Goal: Information Seeking & Learning: Check status

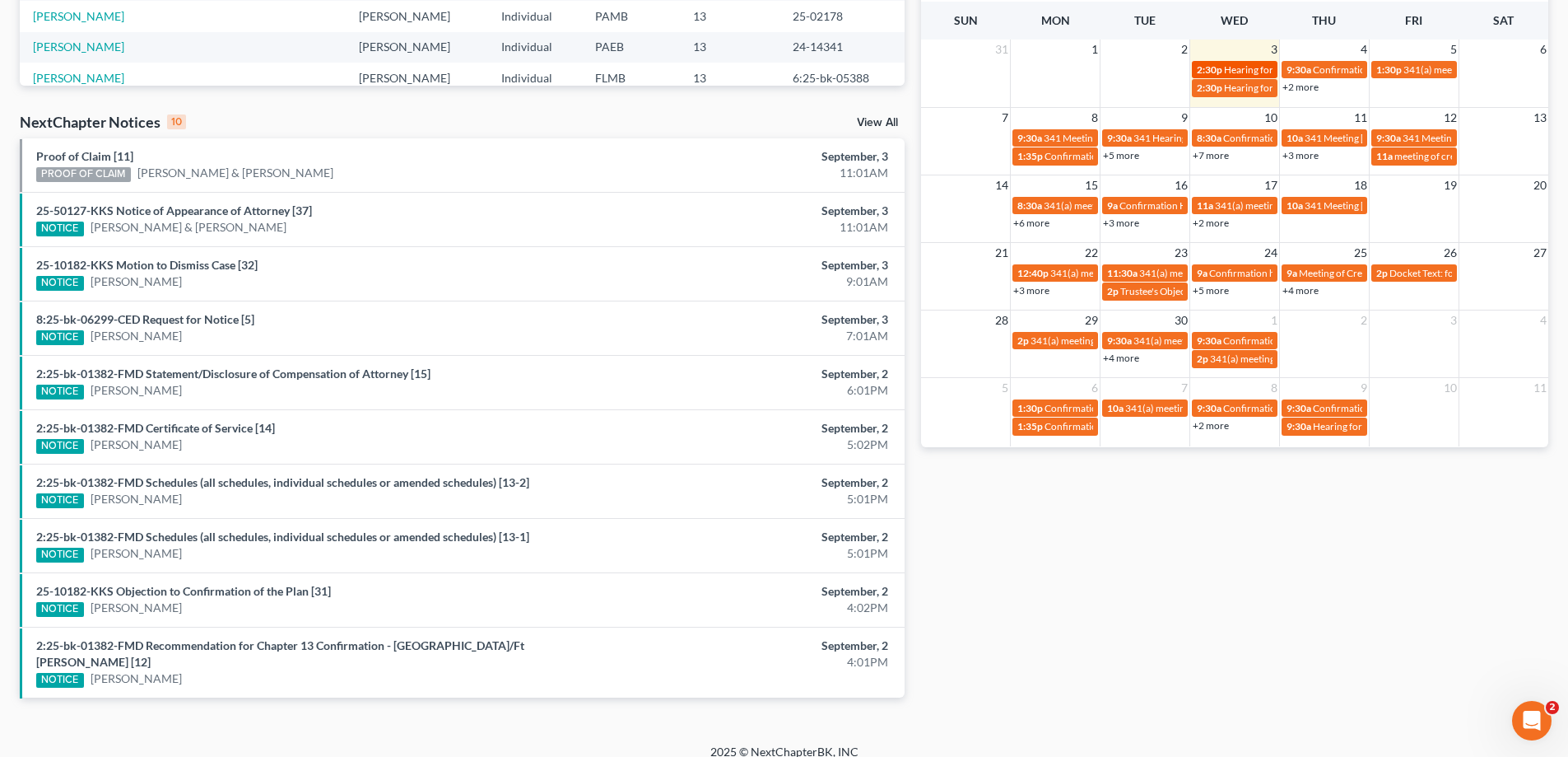
click at [1229, 72] on span "Hearing for [PERSON_NAME] & [PERSON_NAME]" at bounding box center [1332, 70] width 215 height 13
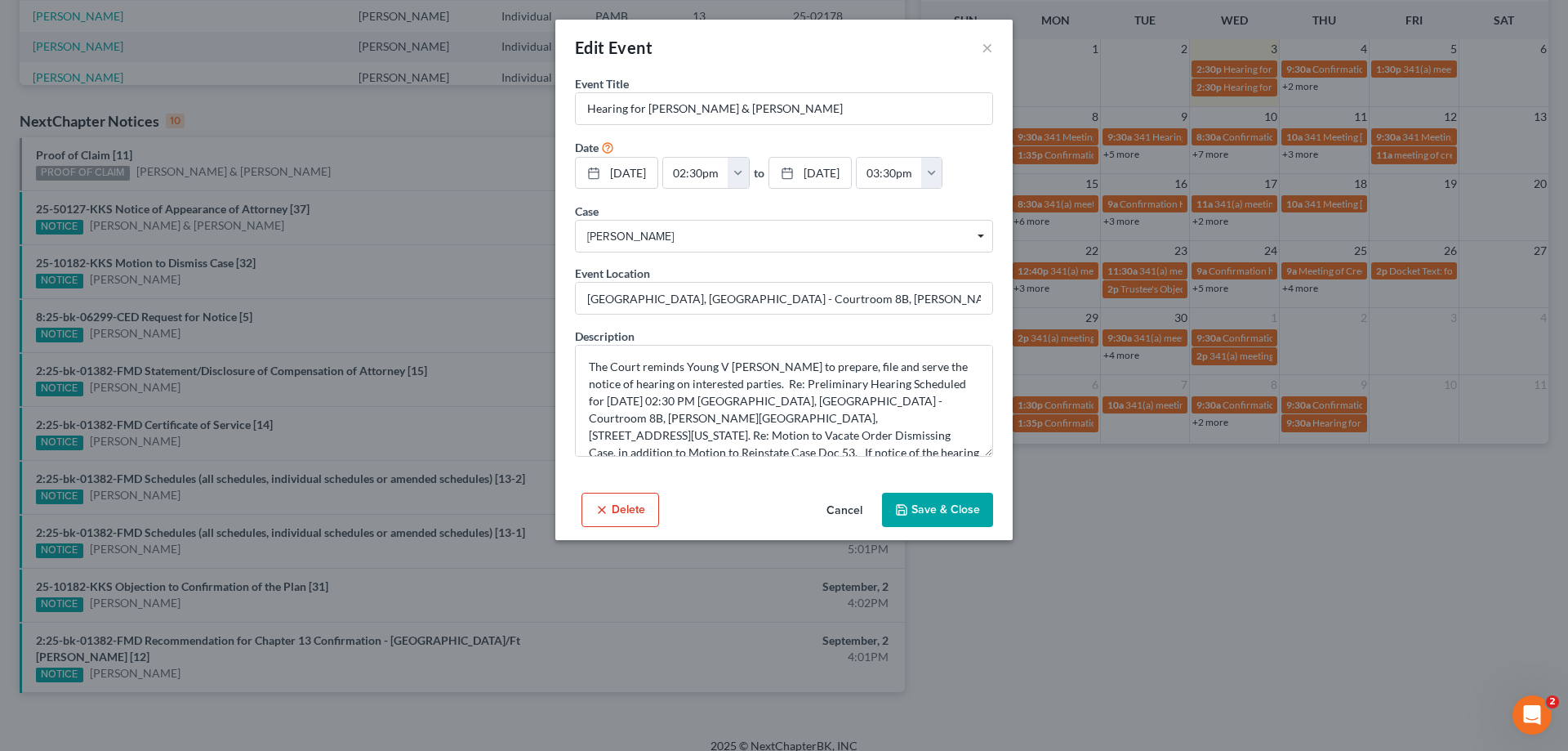
click at [1236, 596] on div "Edit Event × Event Title * Hearing for [PERSON_NAME] & [PERSON_NAME] Date [DATE…" at bounding box center [784, 376] width 1568 height 751
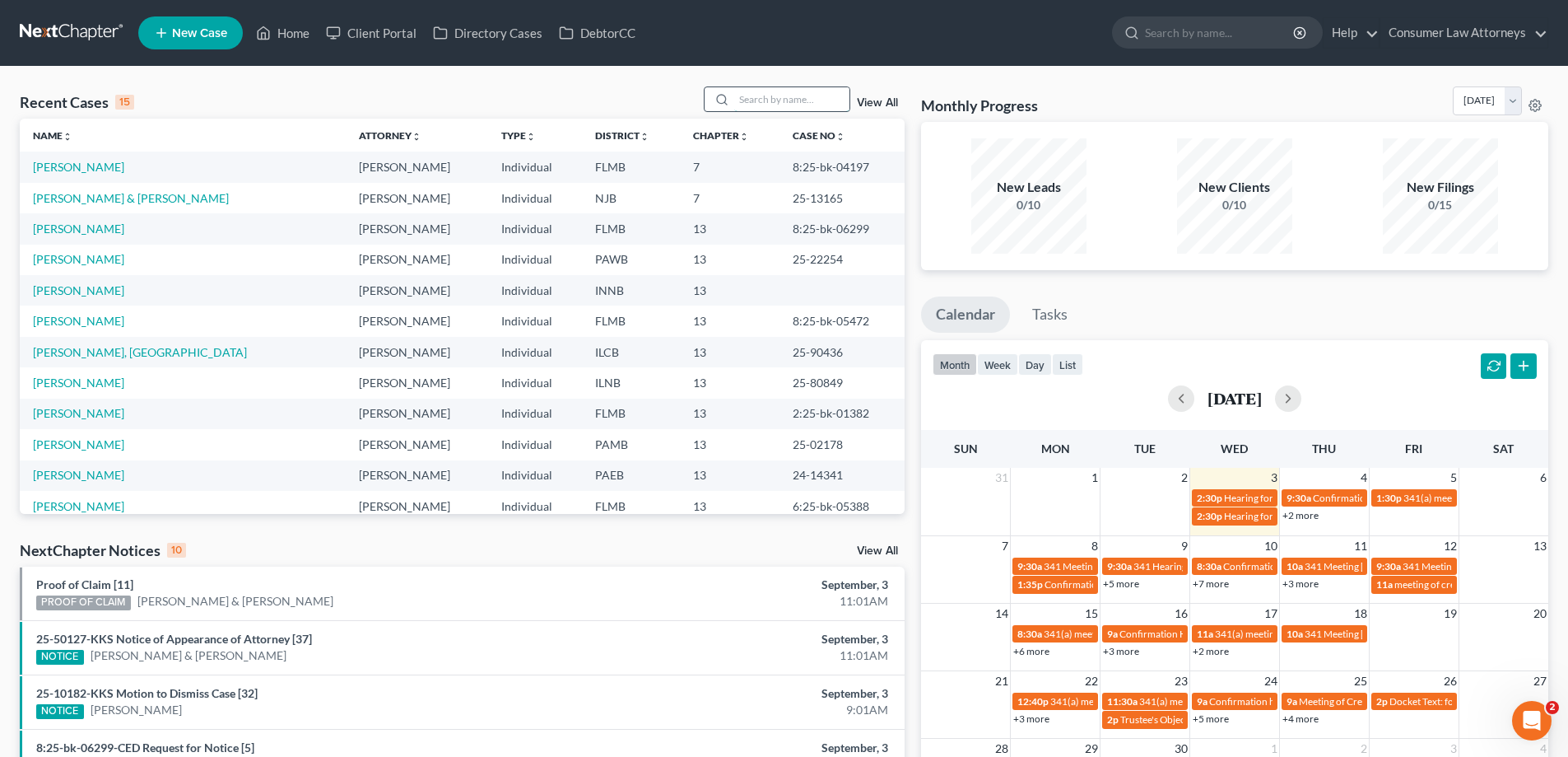
click at [789, 107] on input "search" at bounding box center [791, 99] width 115 height 24
type input "[PERSON_NAME]"
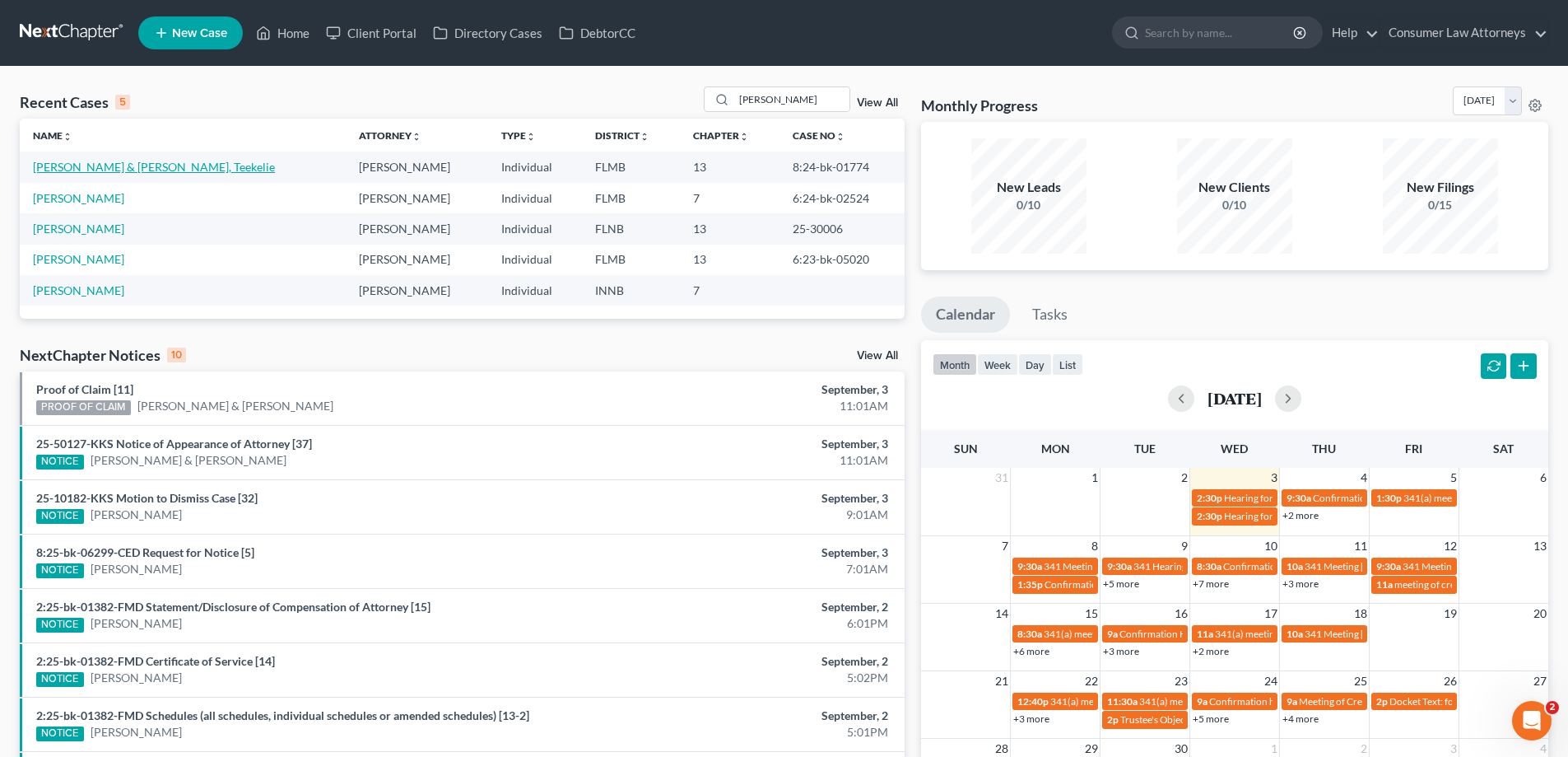
click at [169, 168] on link "[PERSON_NAME] & [PERSON_NAME], Teekelie" at bounding box center [153, 166] width 242 height 14
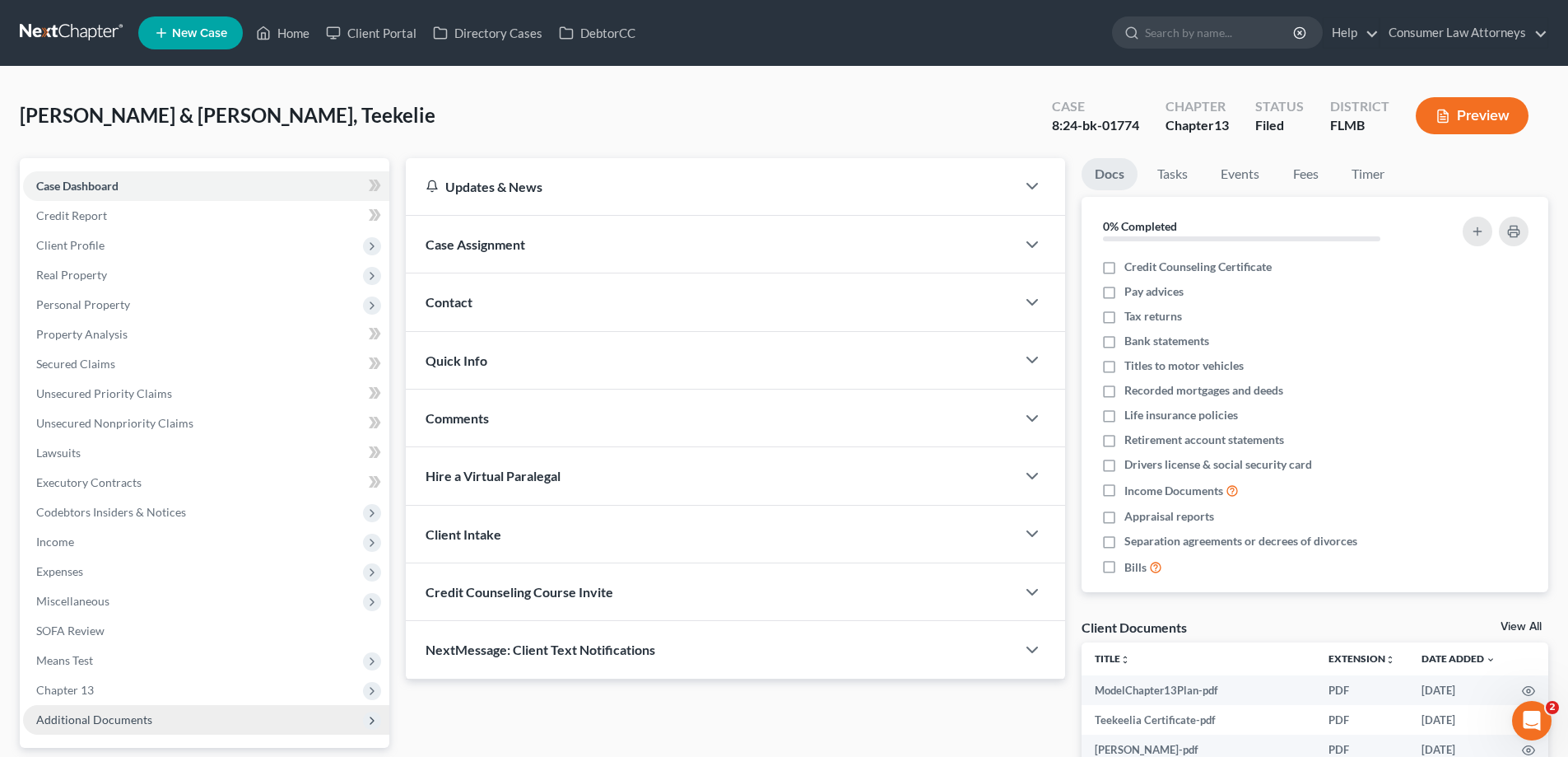
click at [148, 720] on span "Additional Documents" at bounding box center [94, 718] width 116 height 14
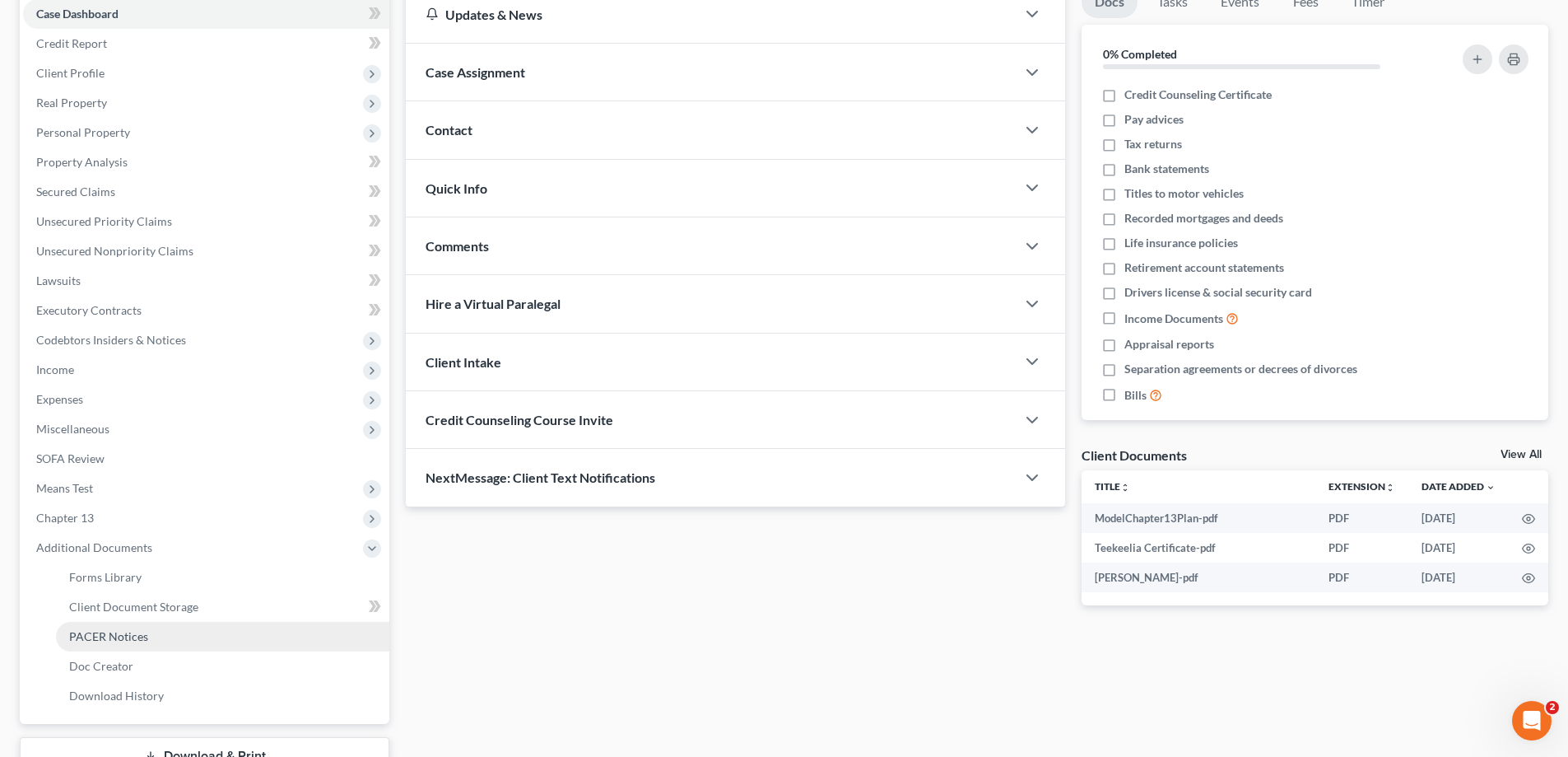
scroll to position [296, 0]
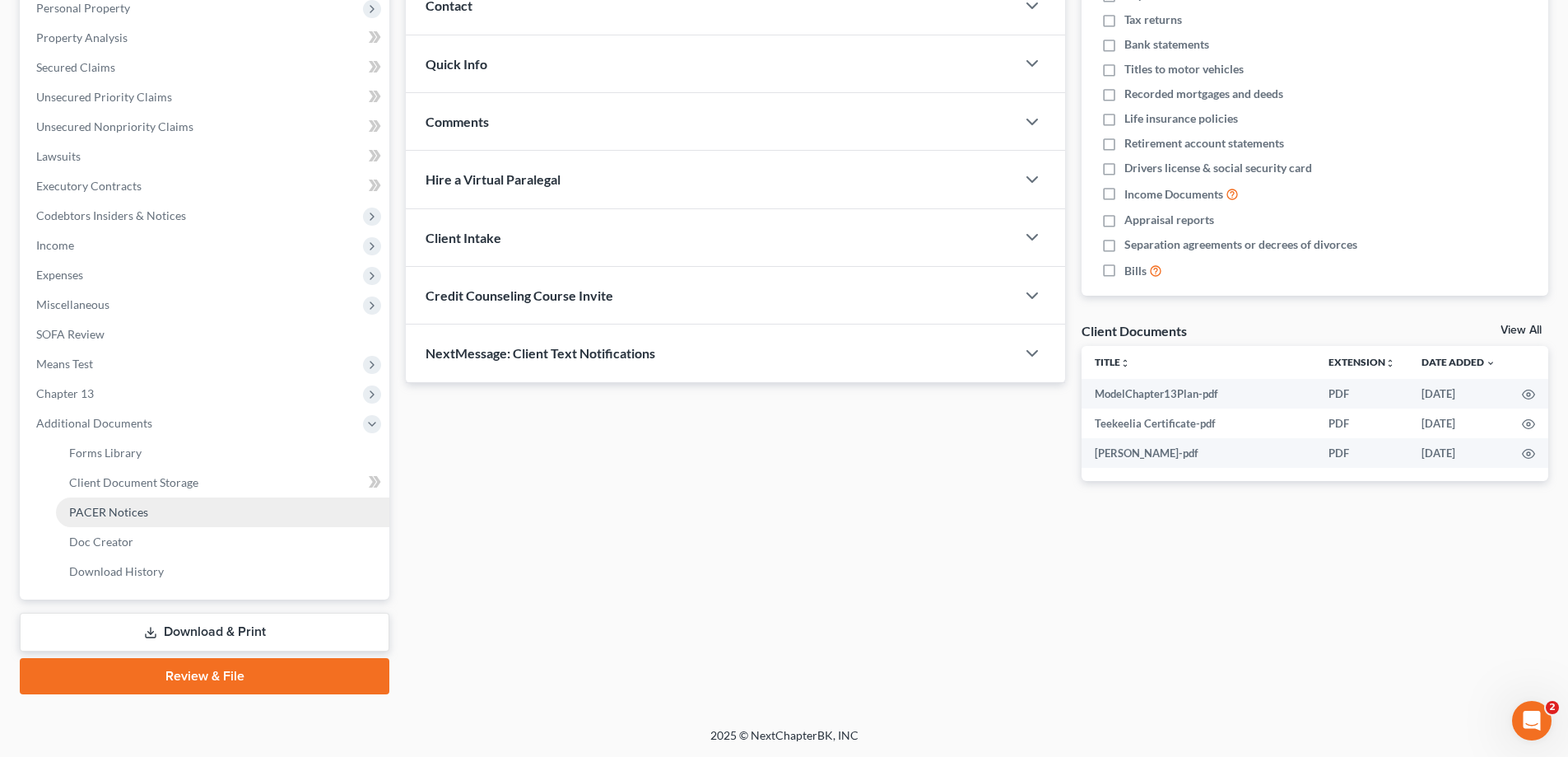
click at [131, 522] on link "PACER Notices" at bounding box center [223, 512] width 333 height 30
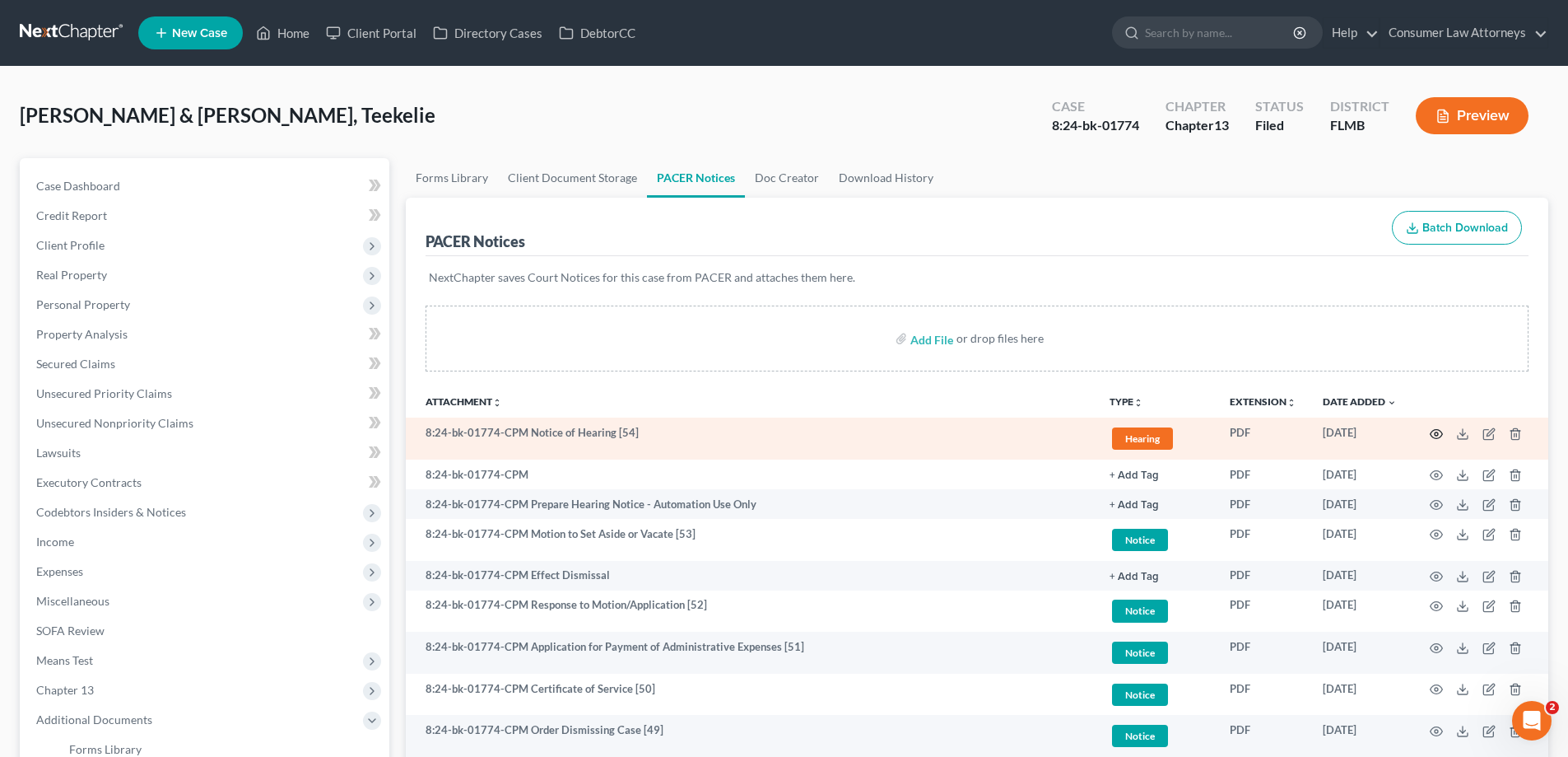
click at [1438, 431] on icon "button" at bounding box center [1436, 434] width 14 height 14
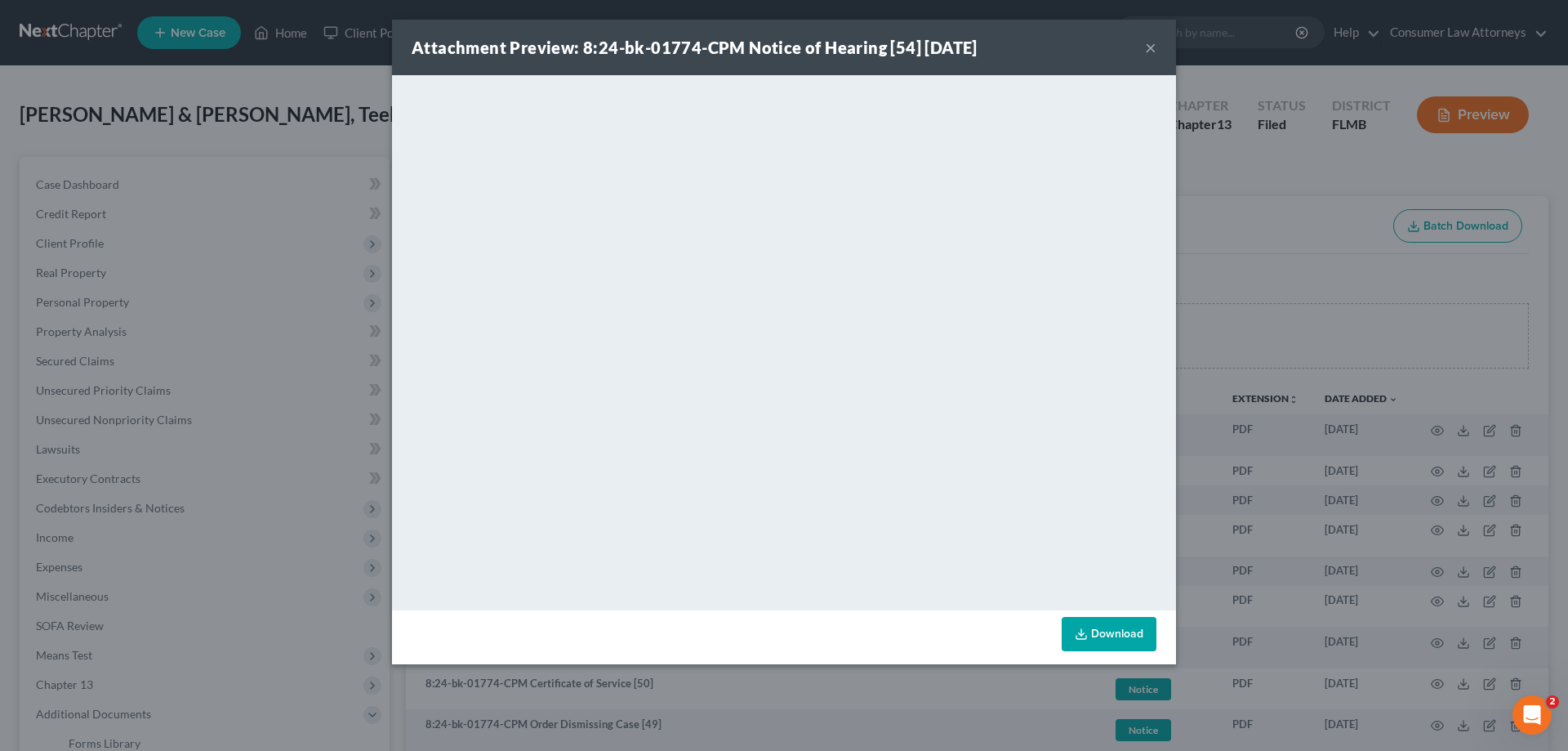
click at [1237, 200] on div "Attachment Preview: 8:24-bk-01774-CPM Notice of Hearing [54] [DATE] × <object n…" at bounding box center [784, 376] width 1568 height 751
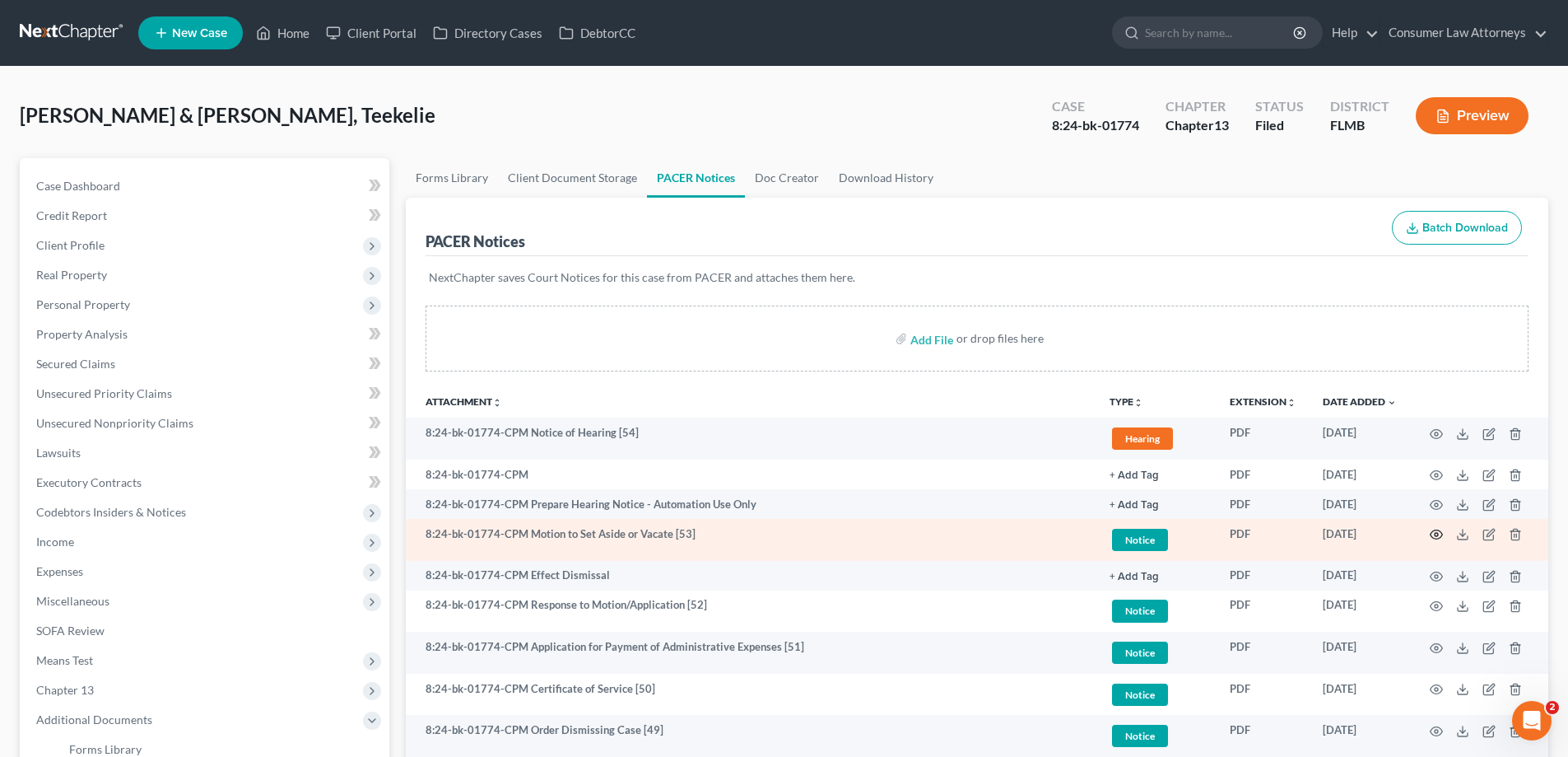
click at [1437, 532] on icon "button" at bounding box center [1436, 534] width 14 height 14
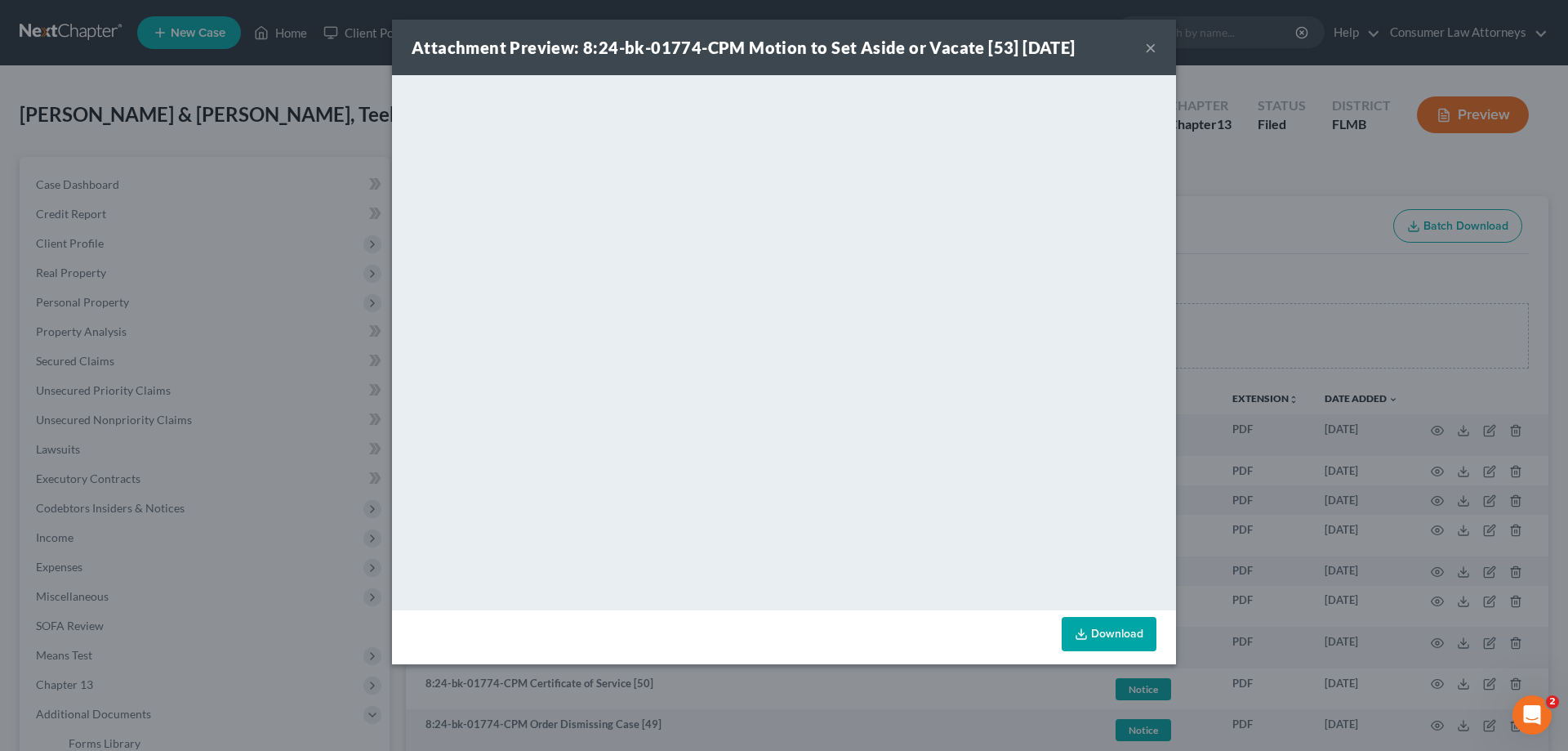
click at [1289, 235] on div "Attachment Preview: 8:24-bk-01774-CPM Motion to Set Aside or Vacate [53] [DATE]…" at bounding box center [784, 376] width 1568 height 751
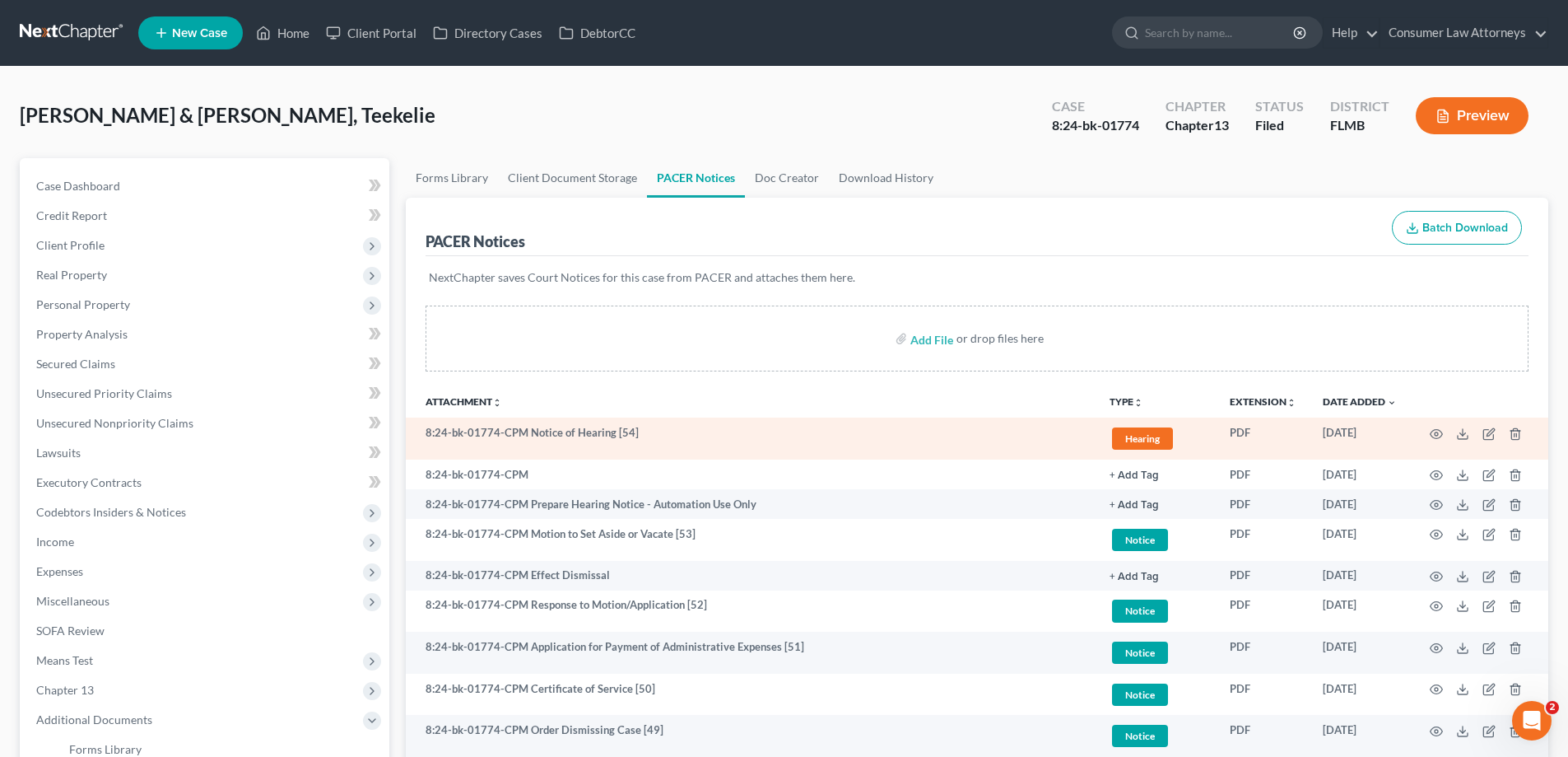
click at [1443, 431] on td at bounding box center [1478, 438] width 139 height 42
click at [1439, 431] on icon "button" at bounding box center [1436, 434] width 14 height 14
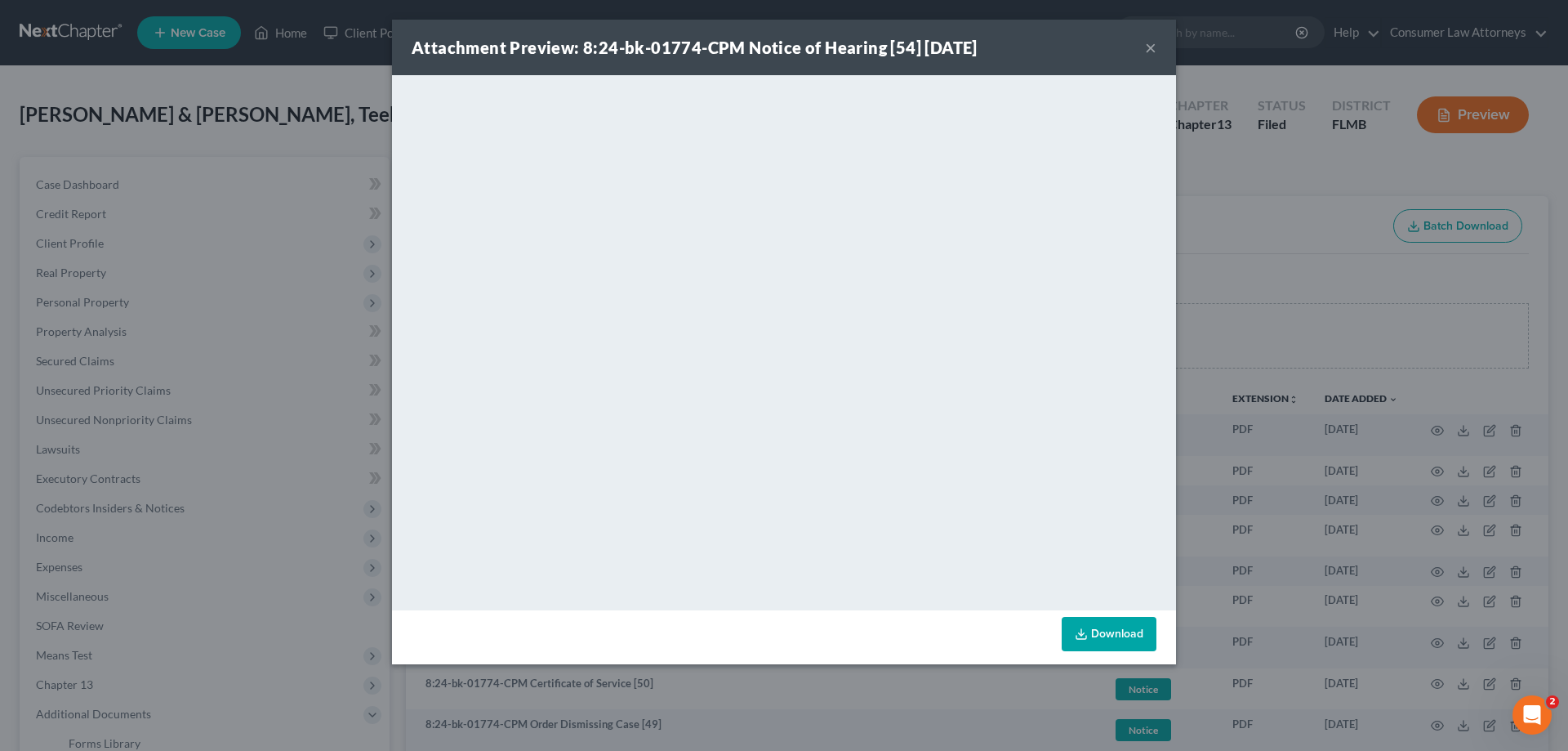
click at [1317, 304] on div "Attachment Preview: 8:24-bk-01774-CPM Notice of Hearing [54] [DATE] × <object n…" at bounding box center [784, 376] width 1568 height 751
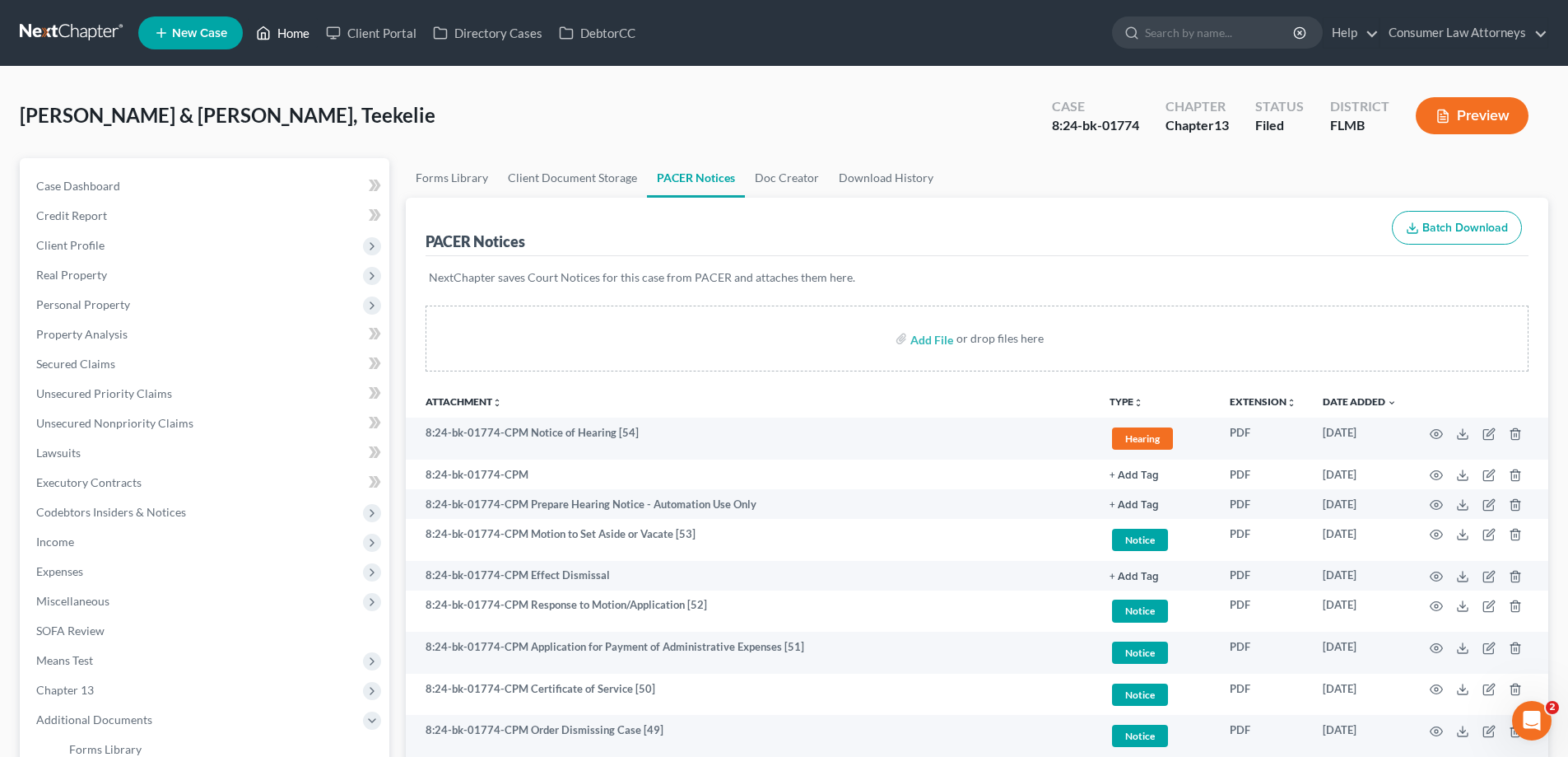
click at [273, 31] on link "Home" at bounding box center [282, 33] width 70 height 30
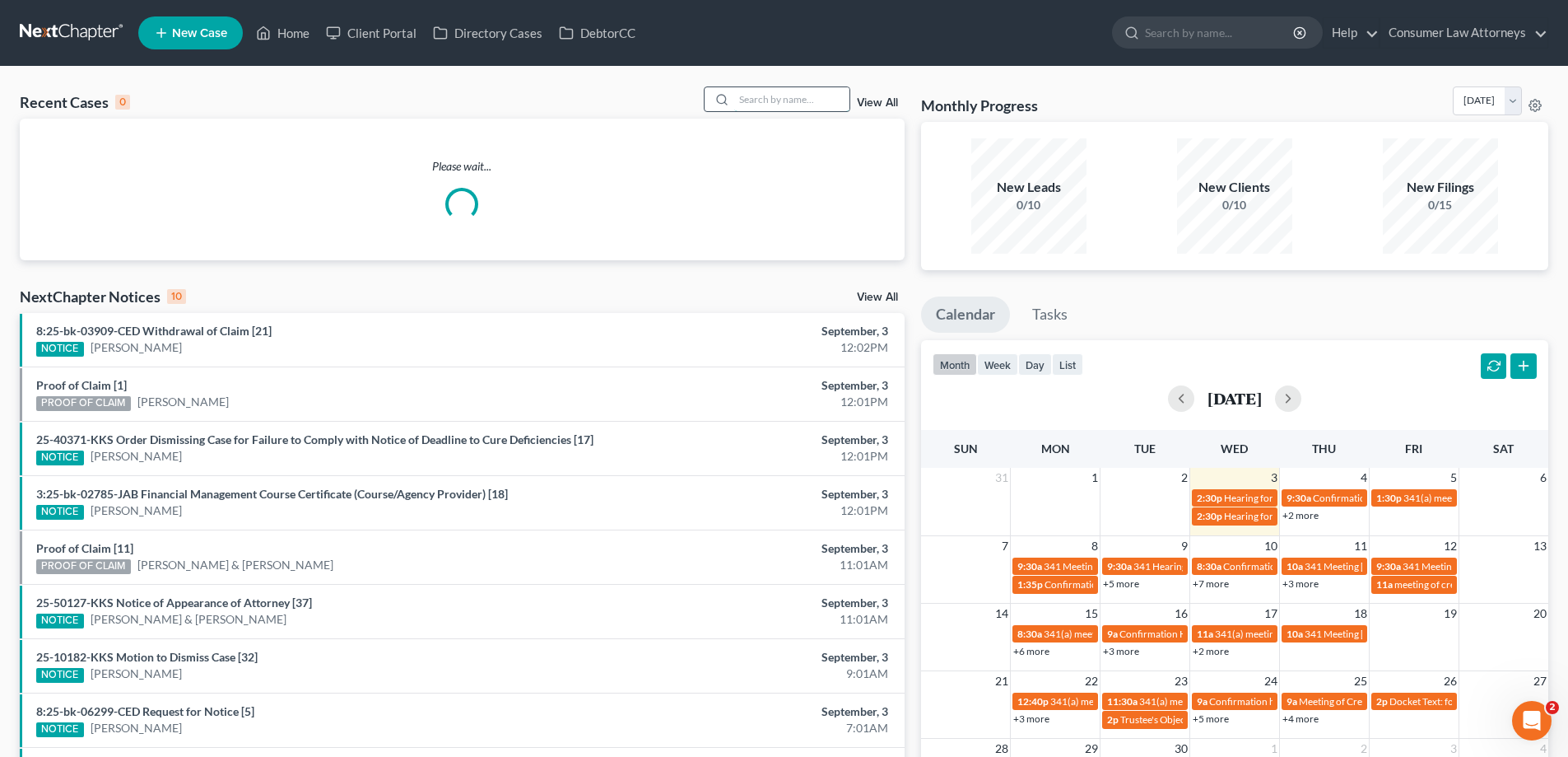
click at [805, 95] on input "search" at bounding box center [791, 99] width 115 height 24
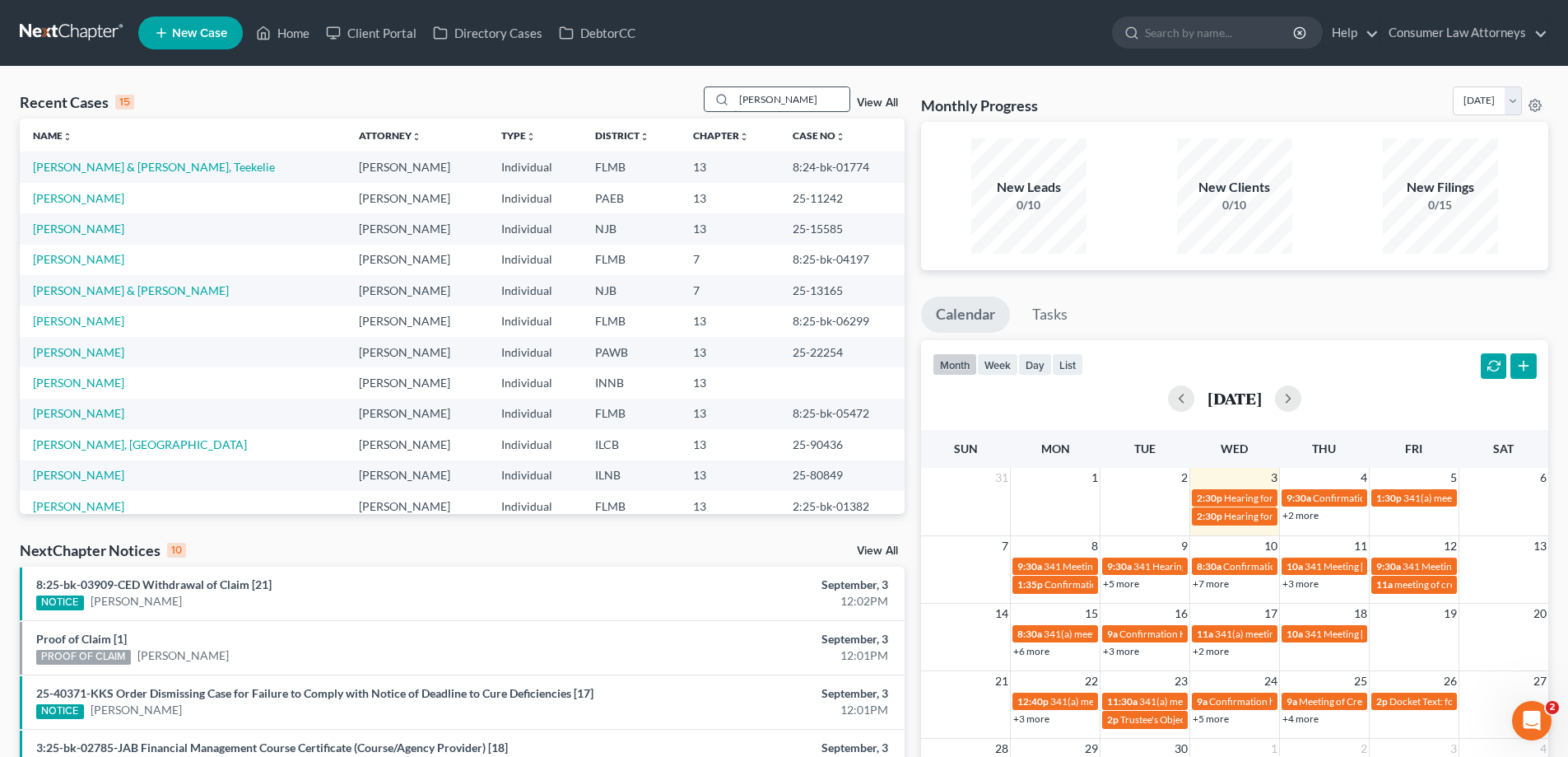
type input "[PERSON_NAME]"
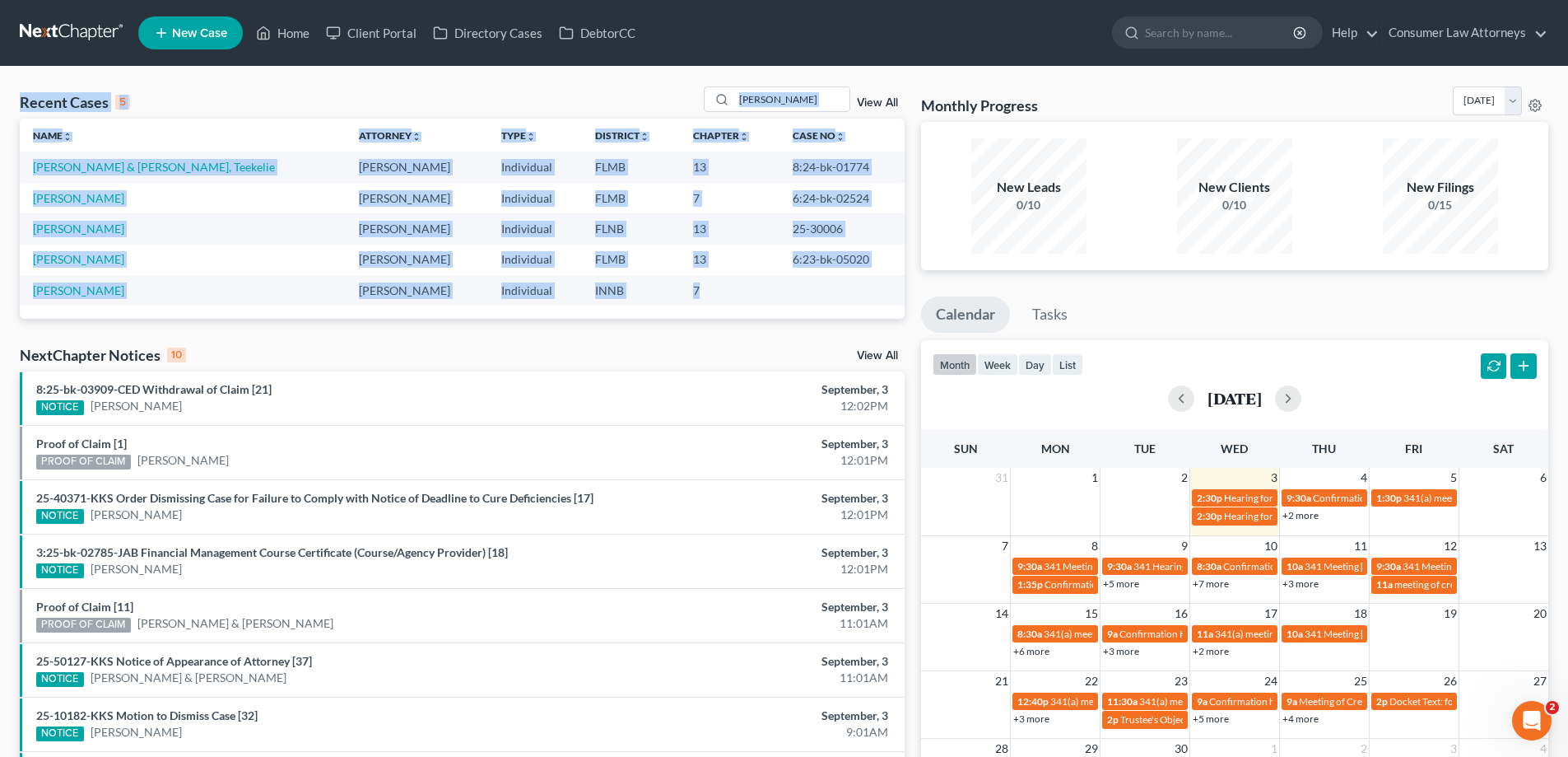
drag, startPoint x: 793, startPoint y: 292, endPoint x: 16, endPoint y: 98, distance: 800.9
click at [16, 98] on div "Recent Cases 5 [PERSON_NAME] View All Name unfold_more expand_more expand_less …" at bounding box center [463, 513] width 902 height 854
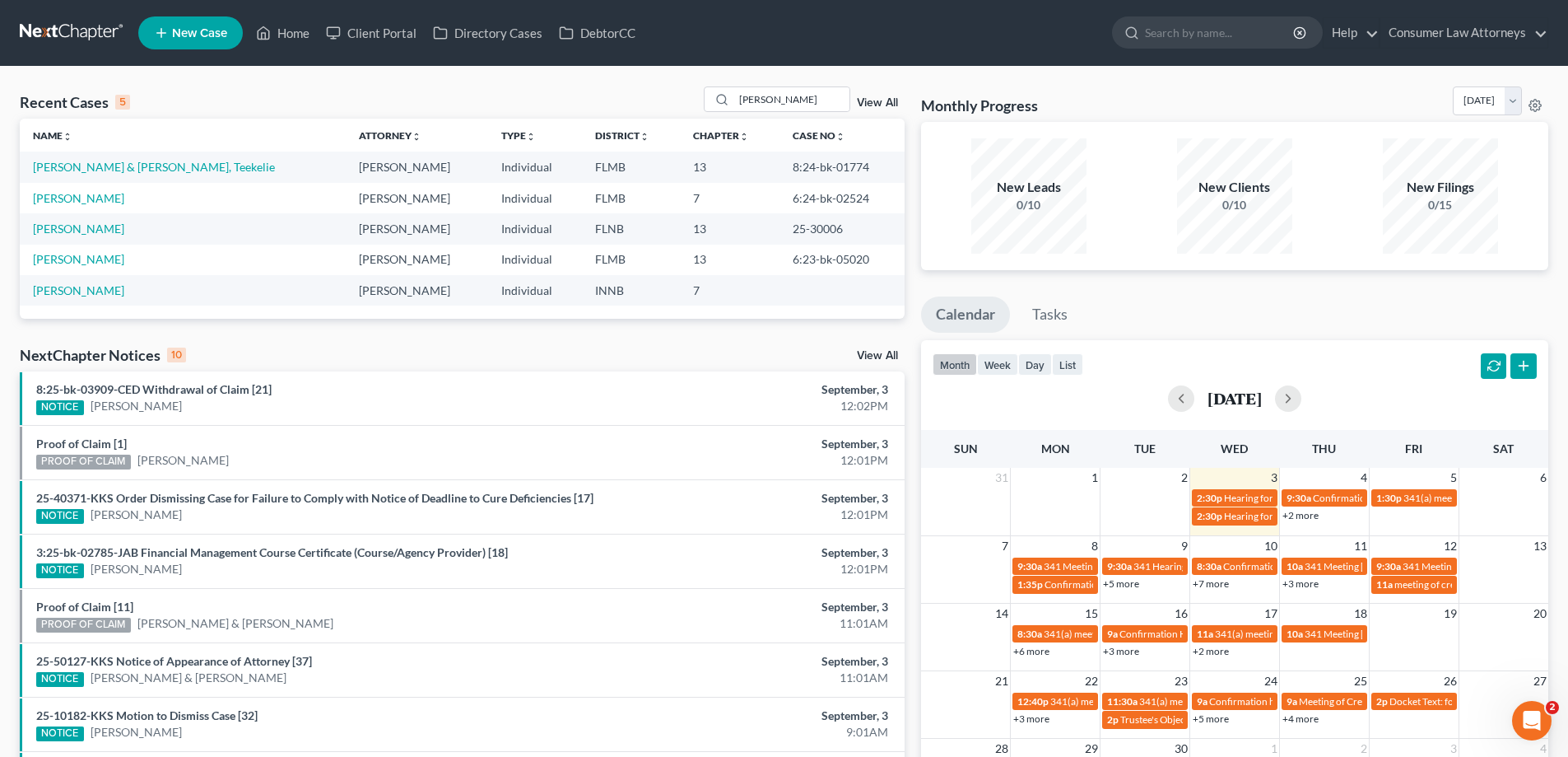
click at [758, 331] on div "Recent Cases 5 [PERSON_NAME] View All Name unfold_more expand_more expand_less …" at bounding box center [463, 513] width 902 height 854
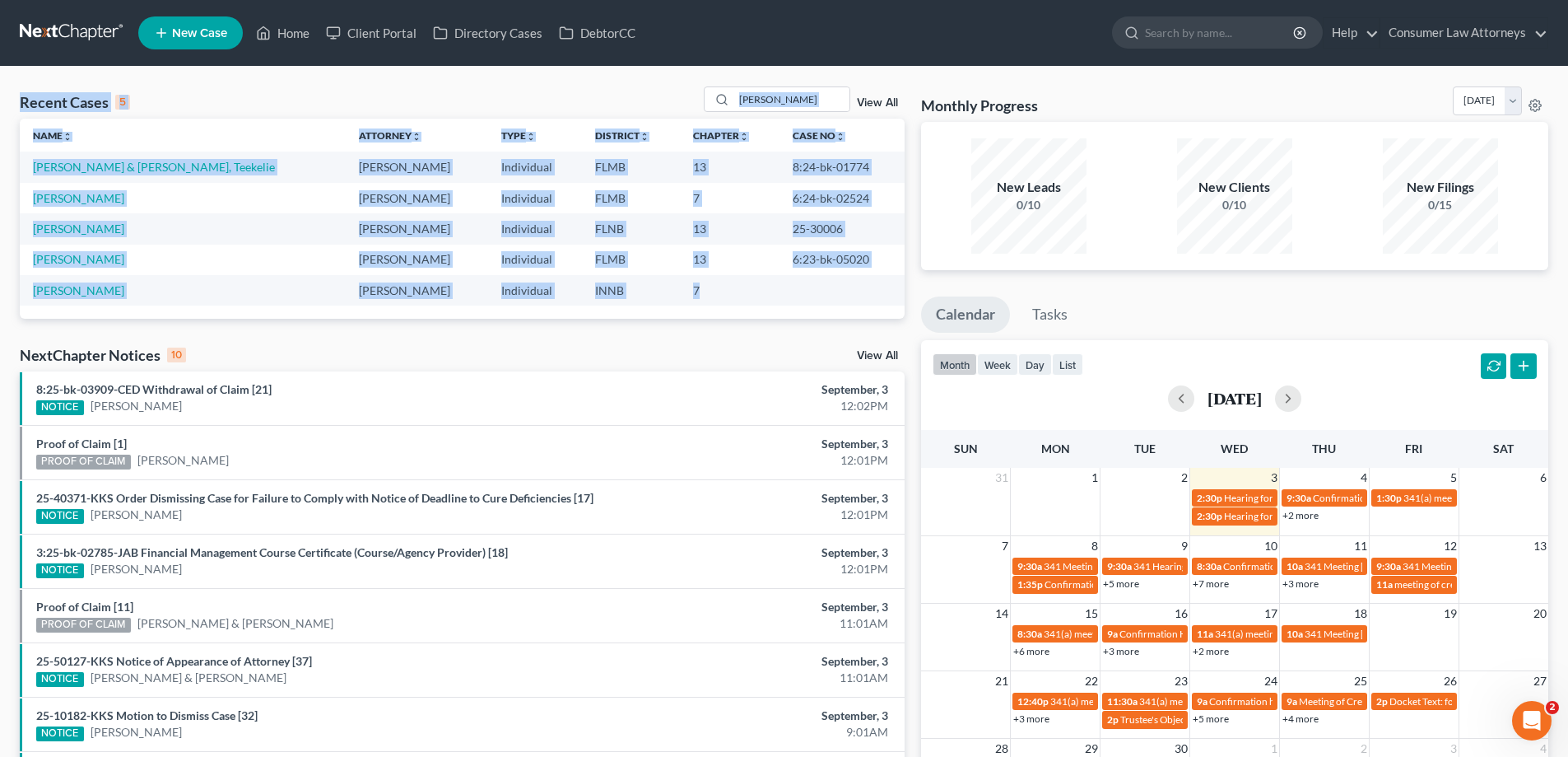
drag, startPoint x: 769, startPoint y: 291, endPoint x: 8, endPoint y: 100, distance: 784.6
click at [8, 100] on div "Recent Cases 5 [PERSON_NAME] View All Name unfold_more expand_more expand_less …" at bounding box center [784, 513] width 1568 height 894
click at [779, 302] on td at bounding box center [842, 291] width 125 height 31
drag, startPoint x: 762, startPoint y: 291, endPoint x: 0, endPoint y: 86, distance: 789.1
click at [0, 86] on div "Recent Cases 5 [PERSON_NAME] View All Name unfold_more expand_more expand_less …" at bounding box center [784, 513] width 1568 height 894
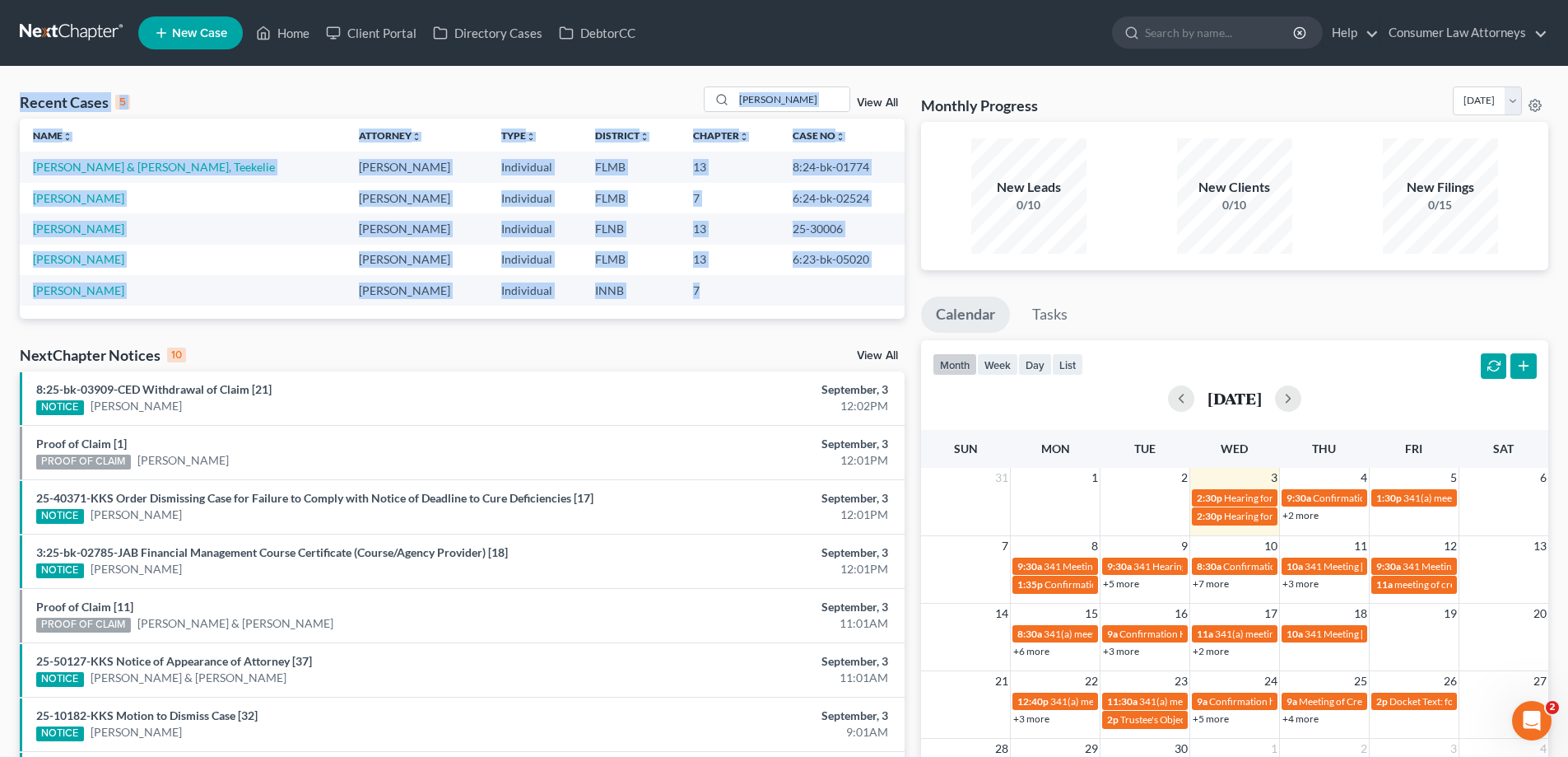
click at [732, 294] on td "7" at bounding box center [730, 291] width 100 height 31
drag, startPoint x: 796, startPoint y: 298, endPoint x: 0, endPoint y: 76, distance: 826.4
click at [0, 76] on div "Recent Cases 5 [PERSON_NAME] View All Name unfold_more expand_more expand_less …" at bounding box center [784, 513] width 1568 height 894
click at [208, 86] on div "Recent Cases 5 [PERSON_NAME] View All" at bounding box center [462, 101] width 884 height 32
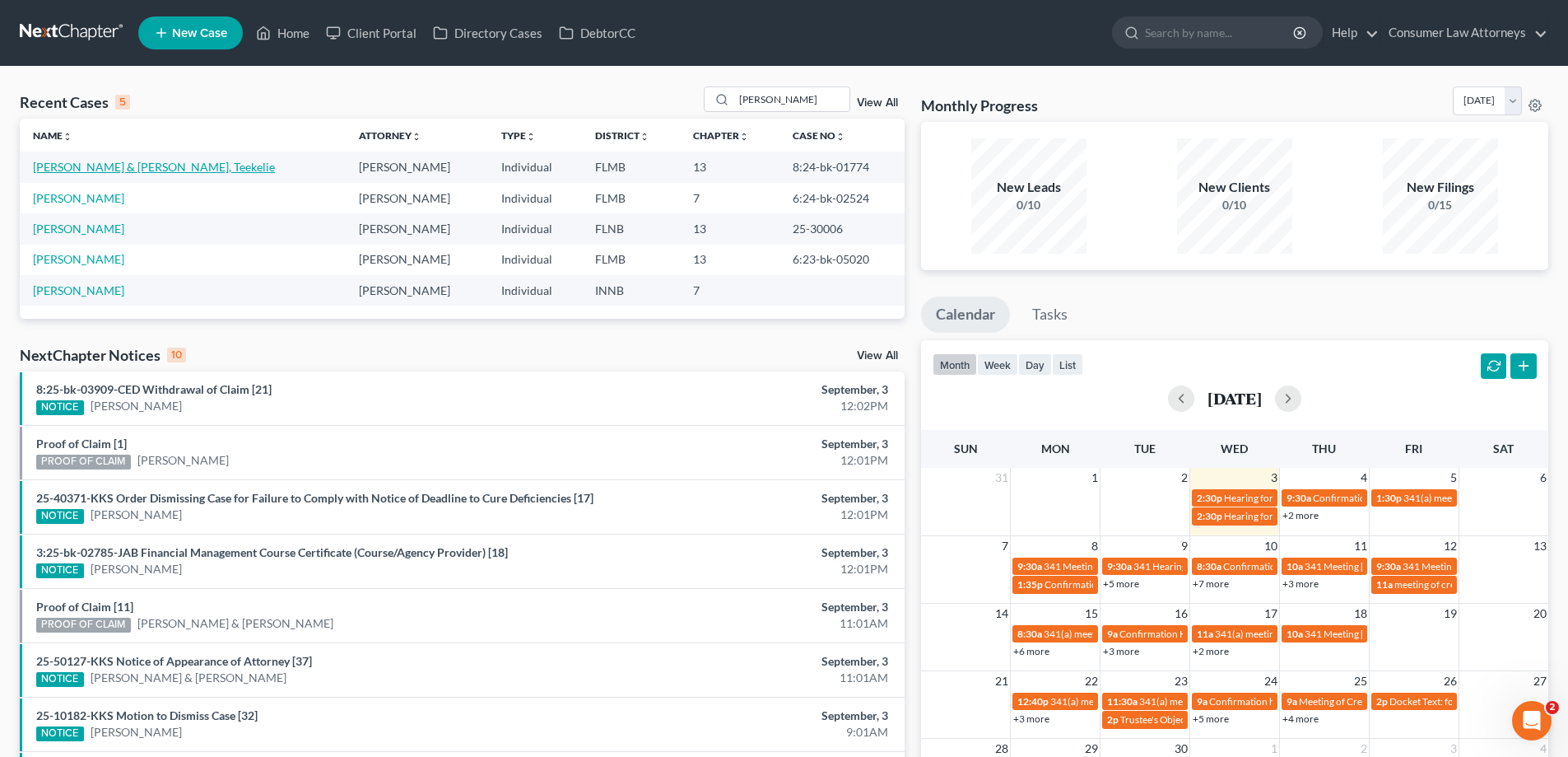
click at [127, 168] on link "[PERSON_NAME] & [PERSON_NAME], Teekelie" at bounding box center [153, 166] width 242 height 14
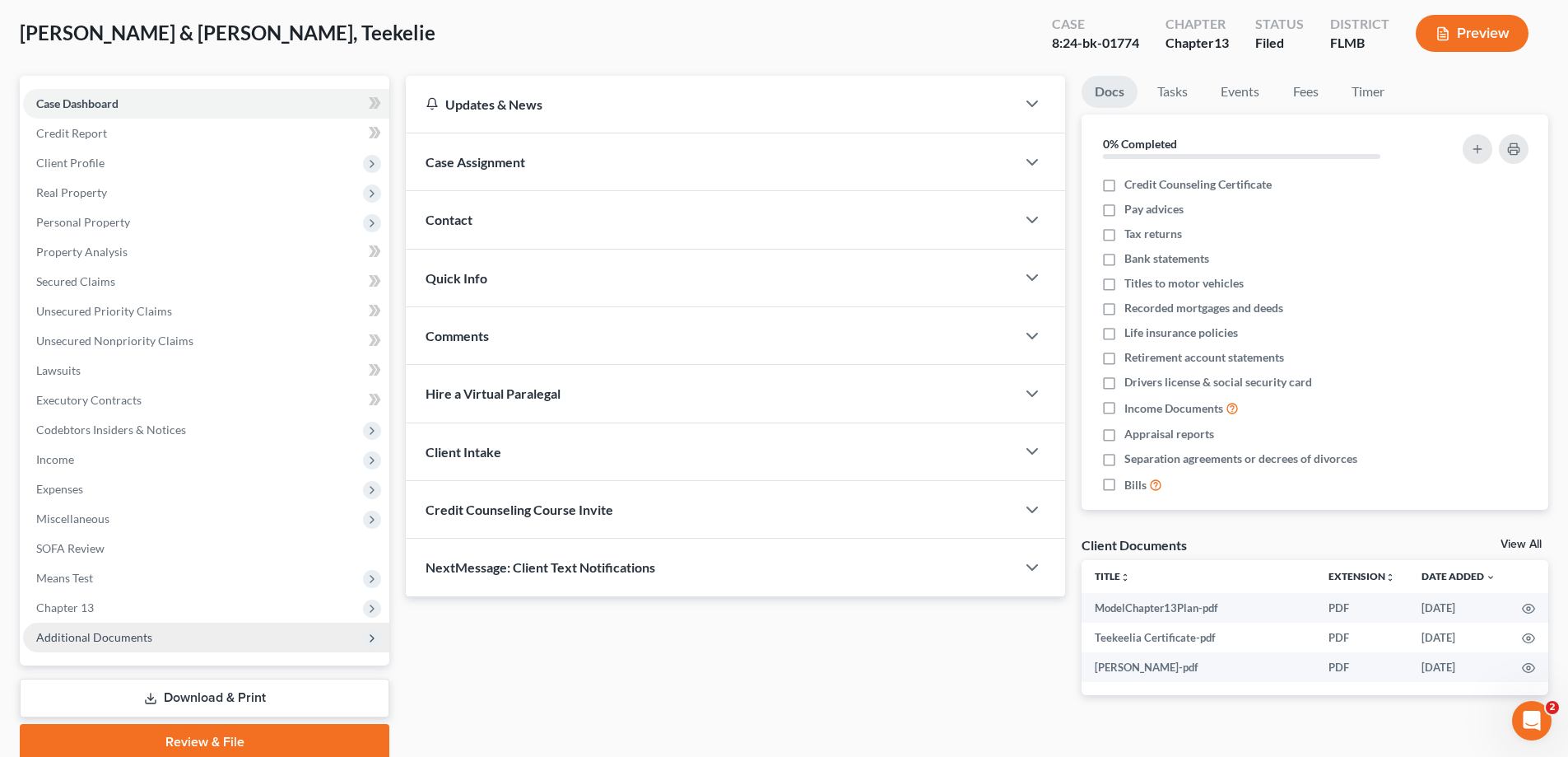
click at [111, 636] on span "Additional Documents" at bounding box center [94, 637] width 116 height 14
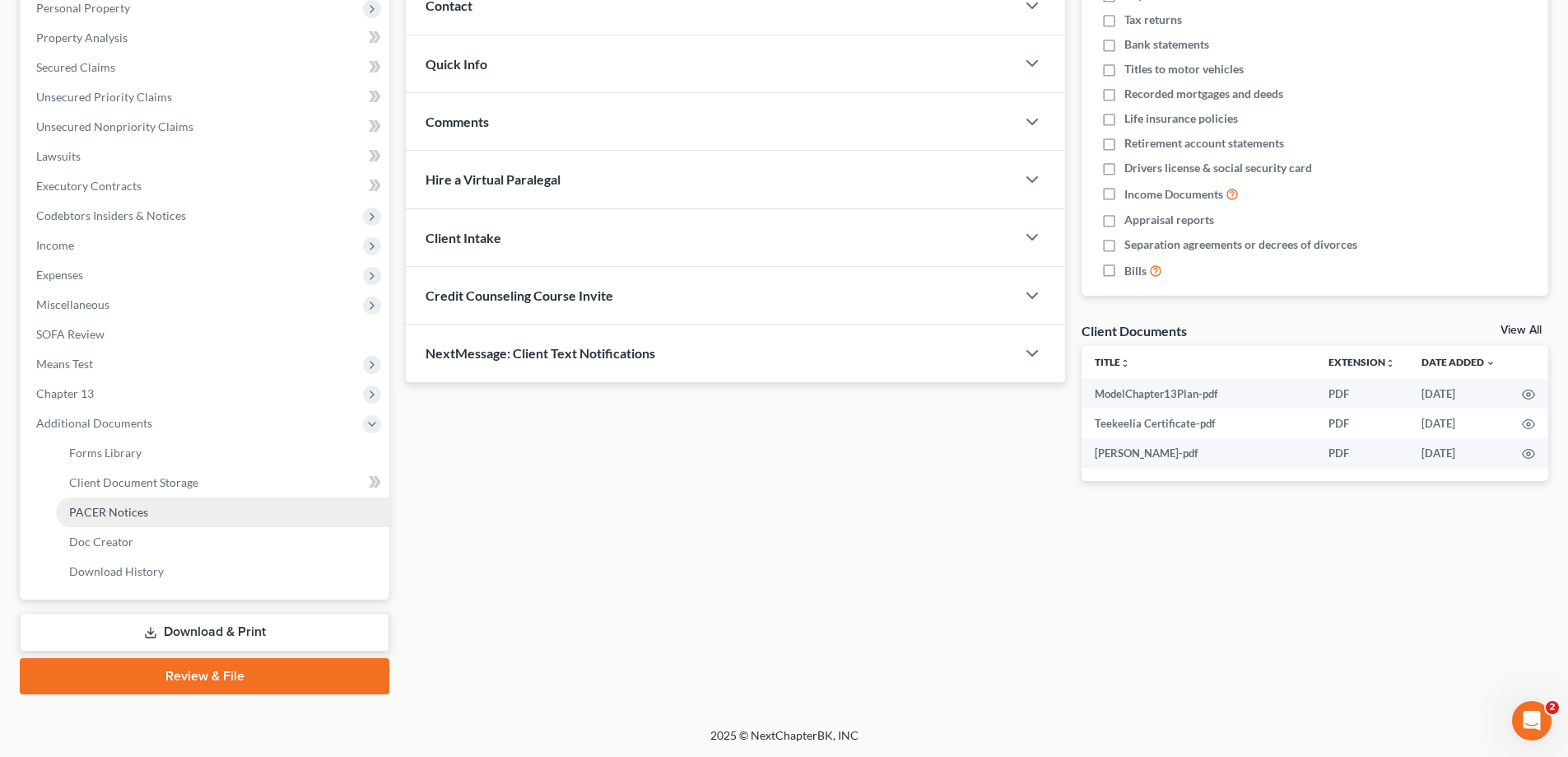
click at [131, 503] on link "PACER Notices" at bounding box center [223, 512] width 333 height 30
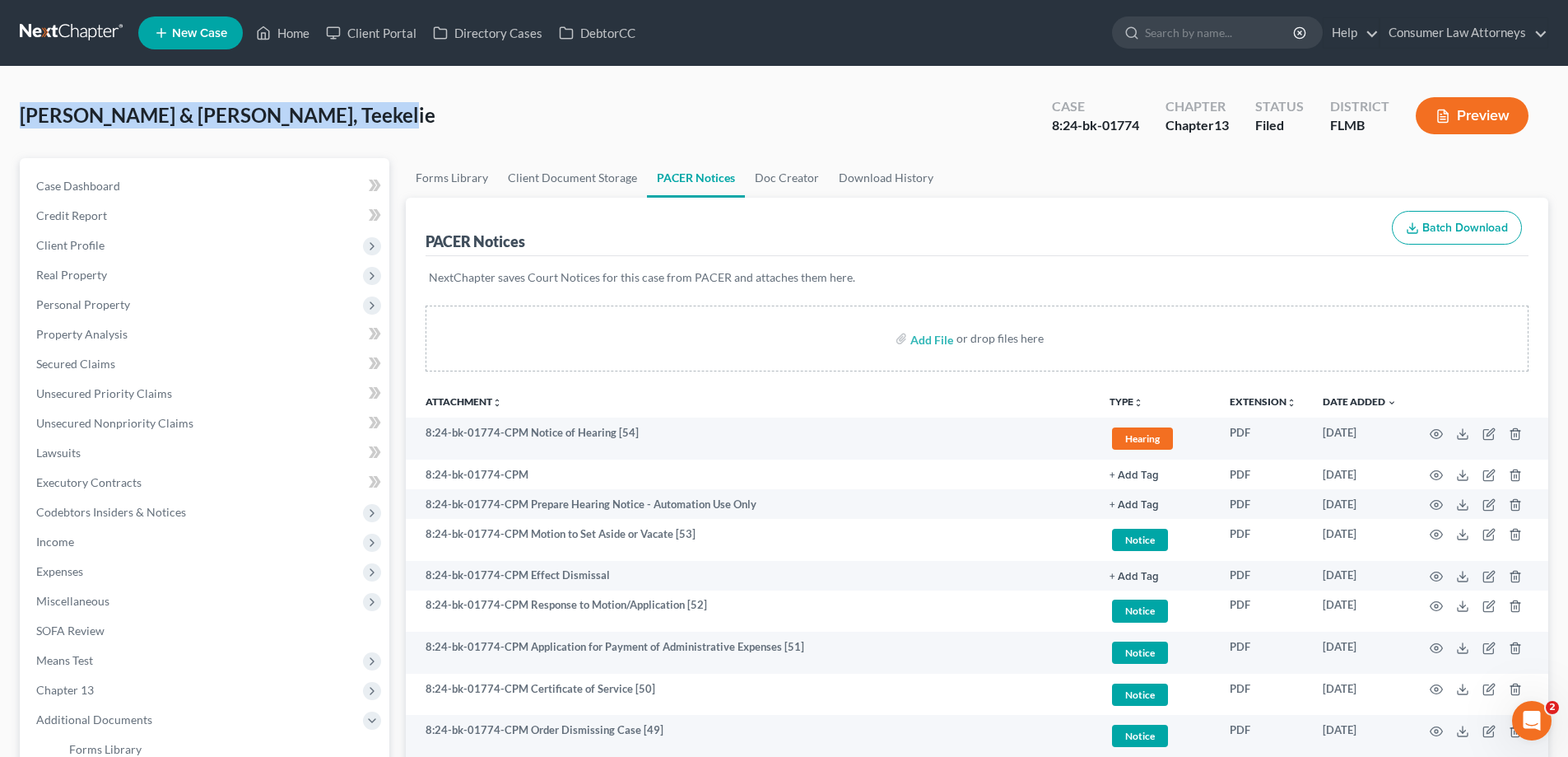
drag, startPoint x: 221, startPoint y: 117, endPoint x: 0, endPoint y: 116, distance: 221.0
click at [626, 115] on div "[PERSON_NAME] & [PERSON_NAME], Teekelie Upgraded Case 8:24-bk-01774 Chapter Cha…" at bounding box center [784, 121] width 1528 height 72
